Goal: Task Accomplishment & Management: Manage account settings

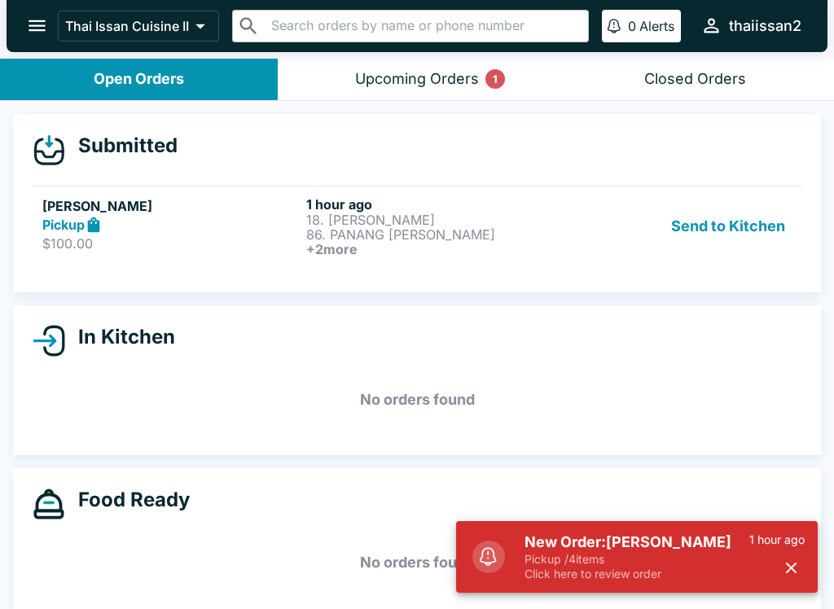
click at [713, 230] on button "Send to Kitchen" at bounding box center [728, 226] width 127 height 60
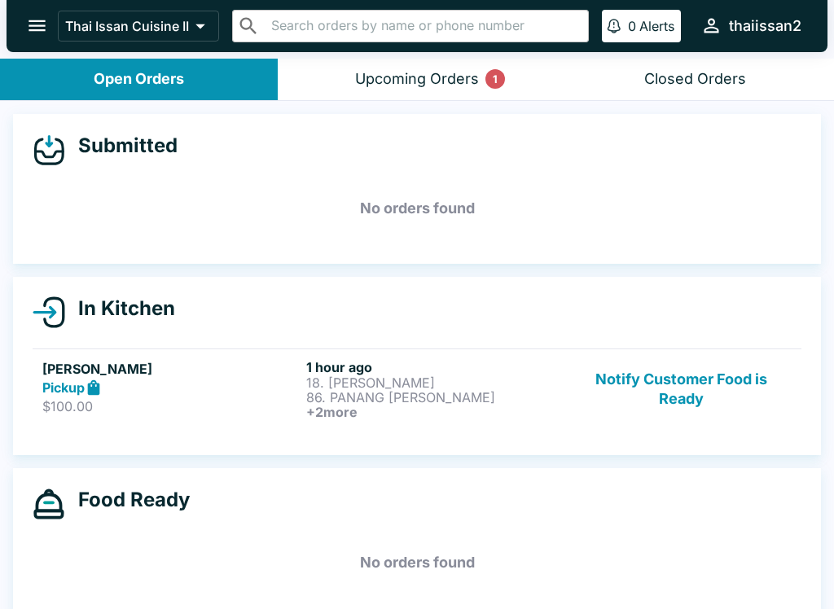
click at [437, 399] on p "86. PANANG [PERSON_NAME]" at bounding box center [434, 397] width 257 height 15
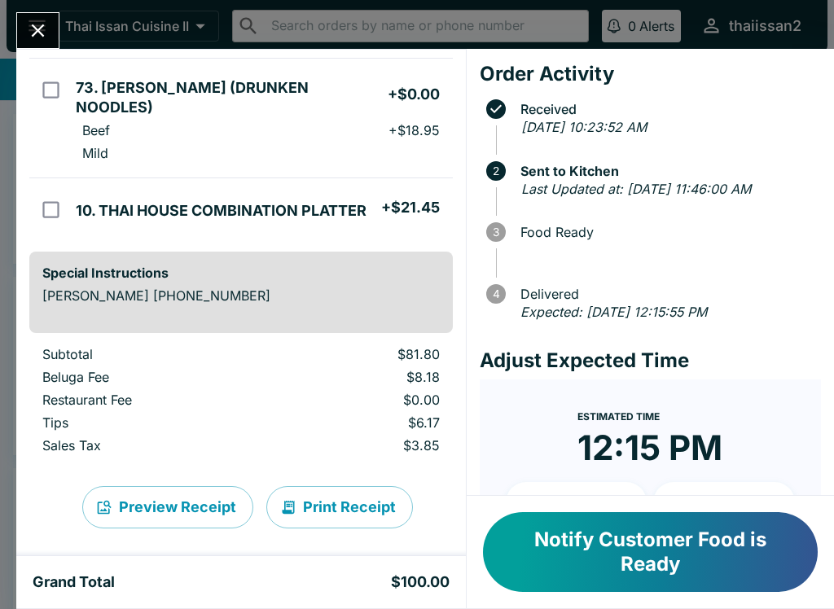
scroll to position [367, 0]
click at [363, 496] on button "Print Receipt" at bounding box center [339, 508] width 147 height 42
click at [716, 566] on button "Notify Customer Food is Ready" at bounding box center [650, 552] width 335 height 80
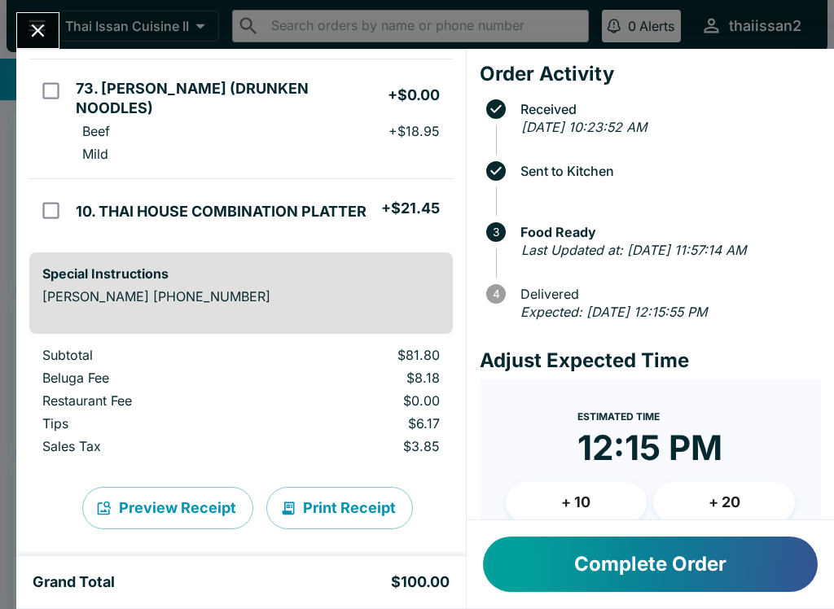
click at [37, 40] on icon "Close" at bounding box center [38, 31] width 22 height 22
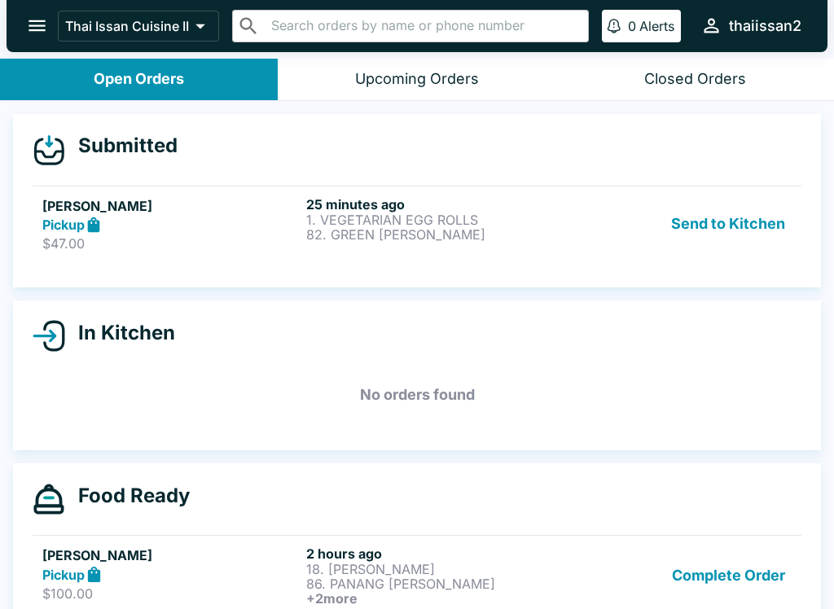
click at [736, 233] on button "Send to Kitchen" at bounding box center [728, 224] width 127 height 56
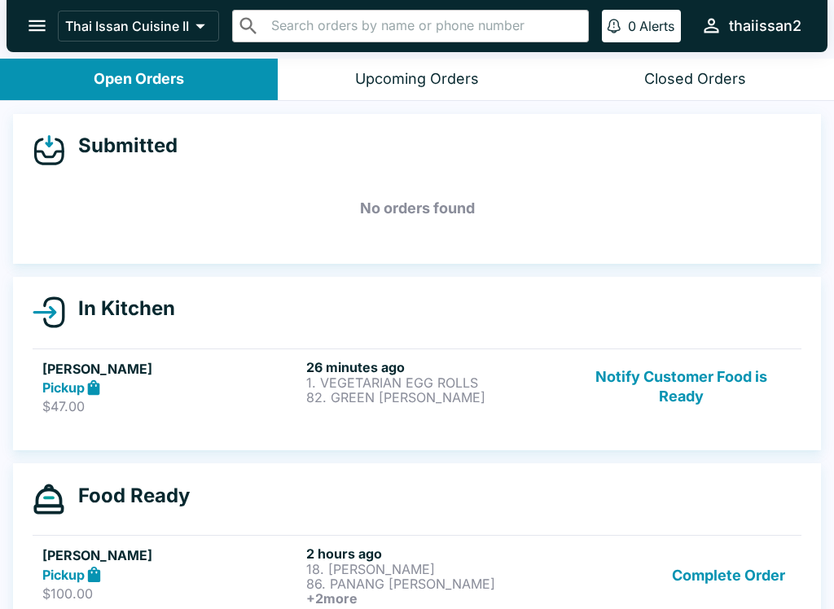
click at [449, 406] on div "26 minutes ago 1. VEGETARIAN EGG ROLLS 82. GREEN [PERSON_NAME]" at bounding box center [434, 387] width 257 height 56
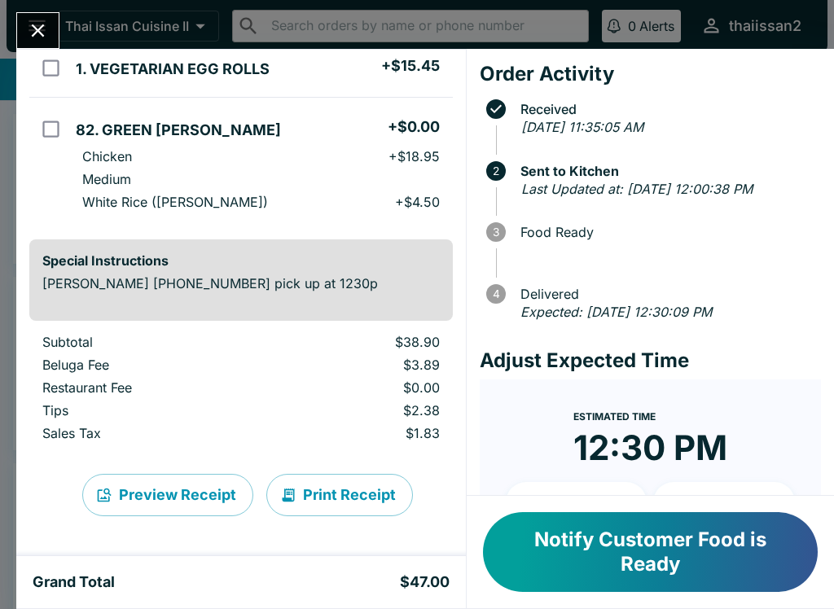
scroll to position [154, 0]
click at [349, 503] on button "Print Receipt" at bounding box center [339, 495] width 147 height 42
click at [683, 558] on button "Notify Customer Food is Ready" at bounding box center [650, 552] width 335 height 80
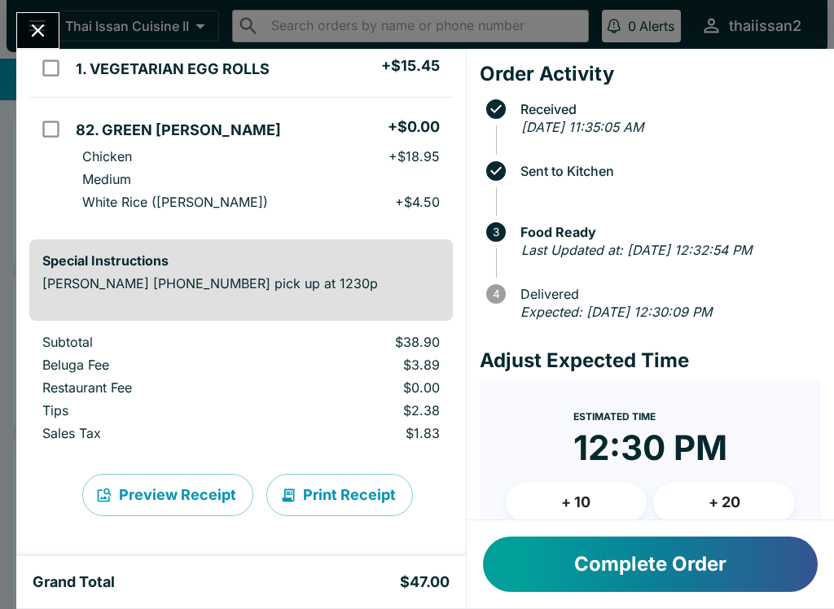
click at [639, 580] on button "Complete Order" at bounding box center [650, 564] width 335 height 55
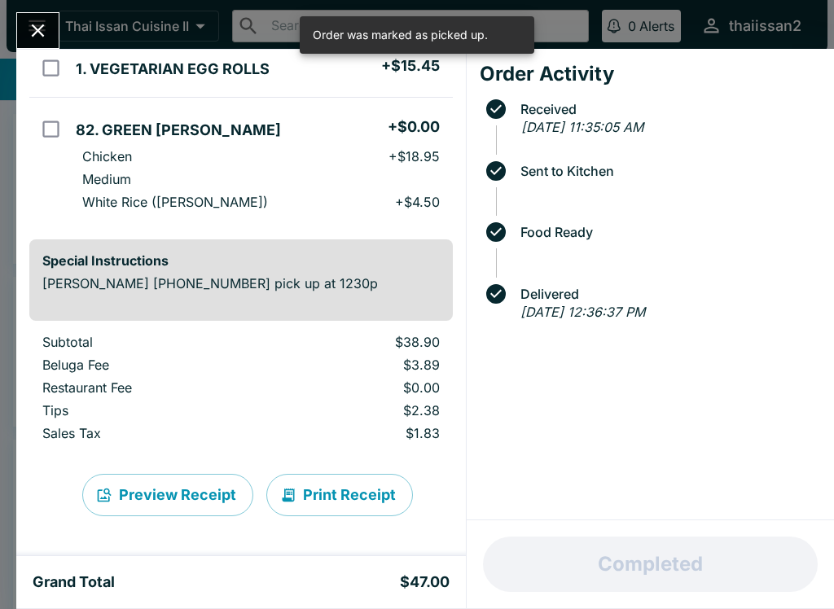
click at [36, 26] on icon "Close" at bounding box center [38, 31] width 22 height 22
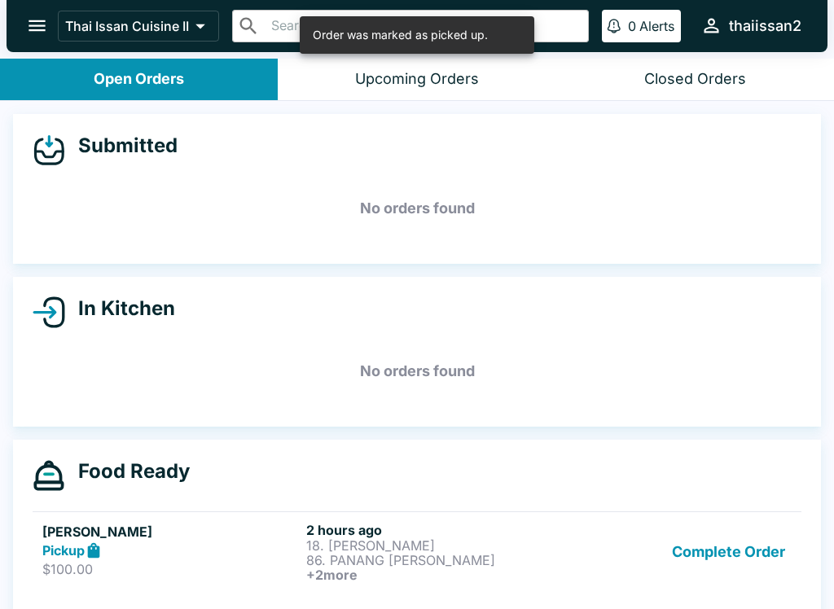
click at [745, 550] on button "Complete Order" at bounding box center [729, 552] width 126 height 60
